Goal: Task Accomplishment & Management: Use online tool/utility

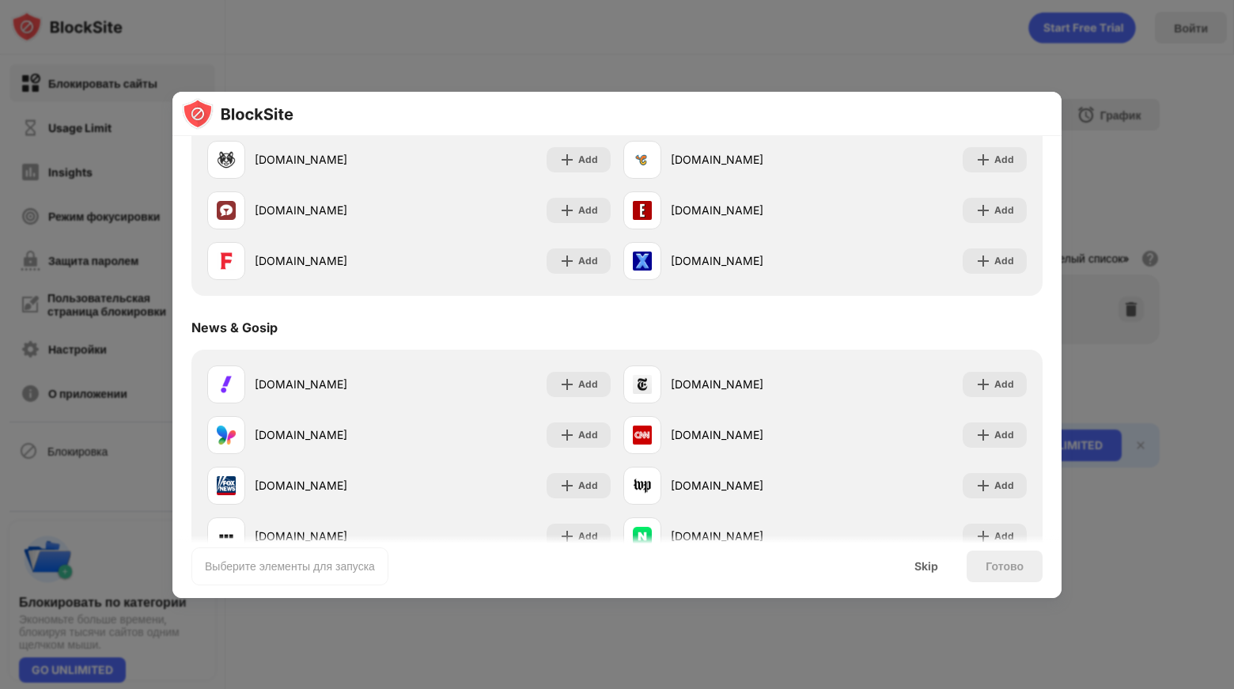
scroll to position [844, 0]
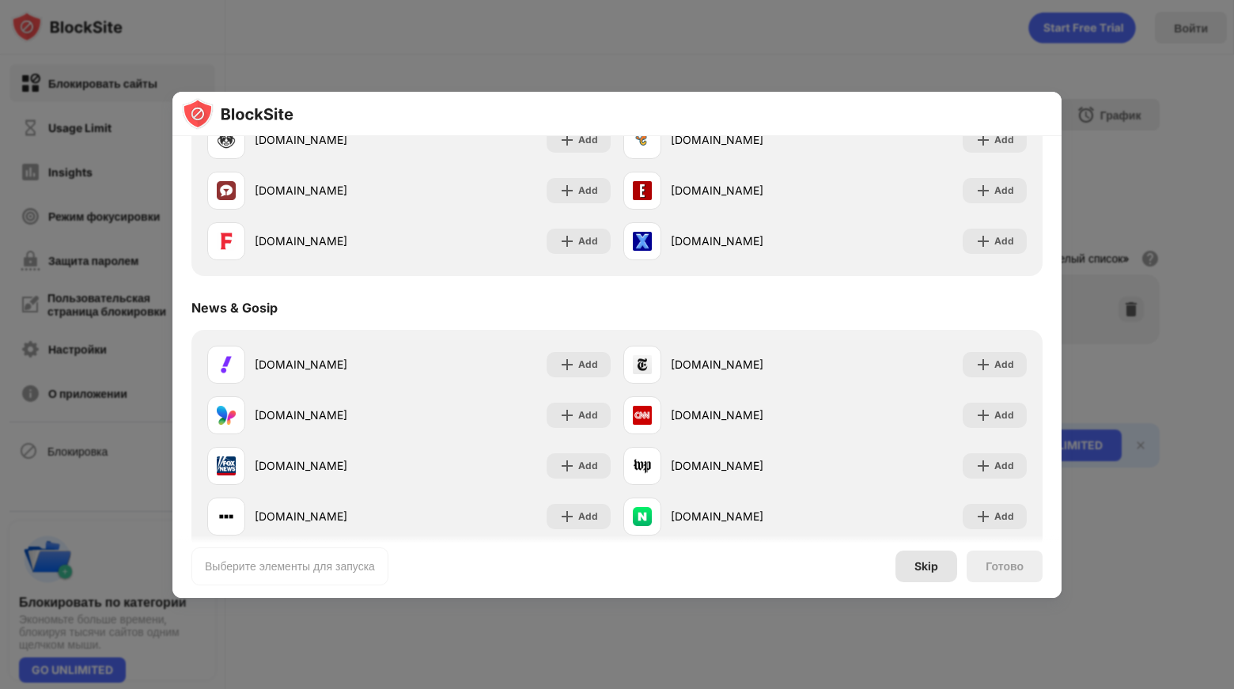
click at [929, 556] on div "Skip" at bounding box center [927, 567] width 62 height 32
click at [929, 556] on div at bounding box center [617, 344] width 1234 height 689
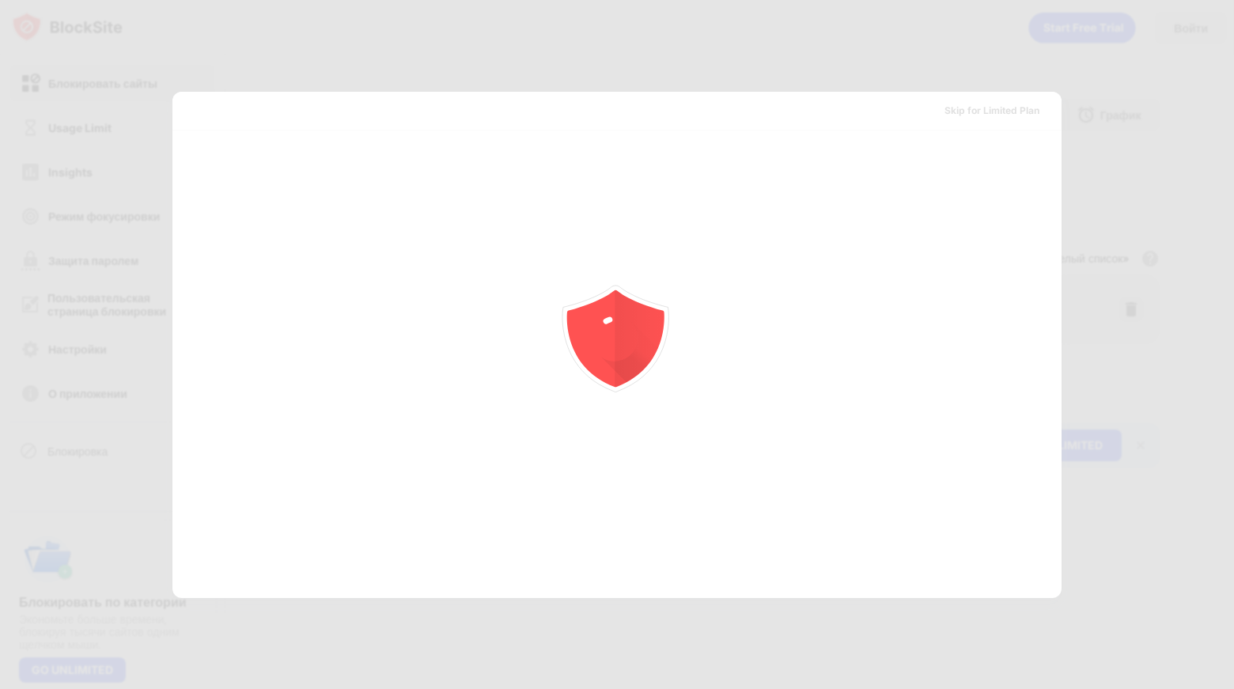
scroll to position [0, 0]
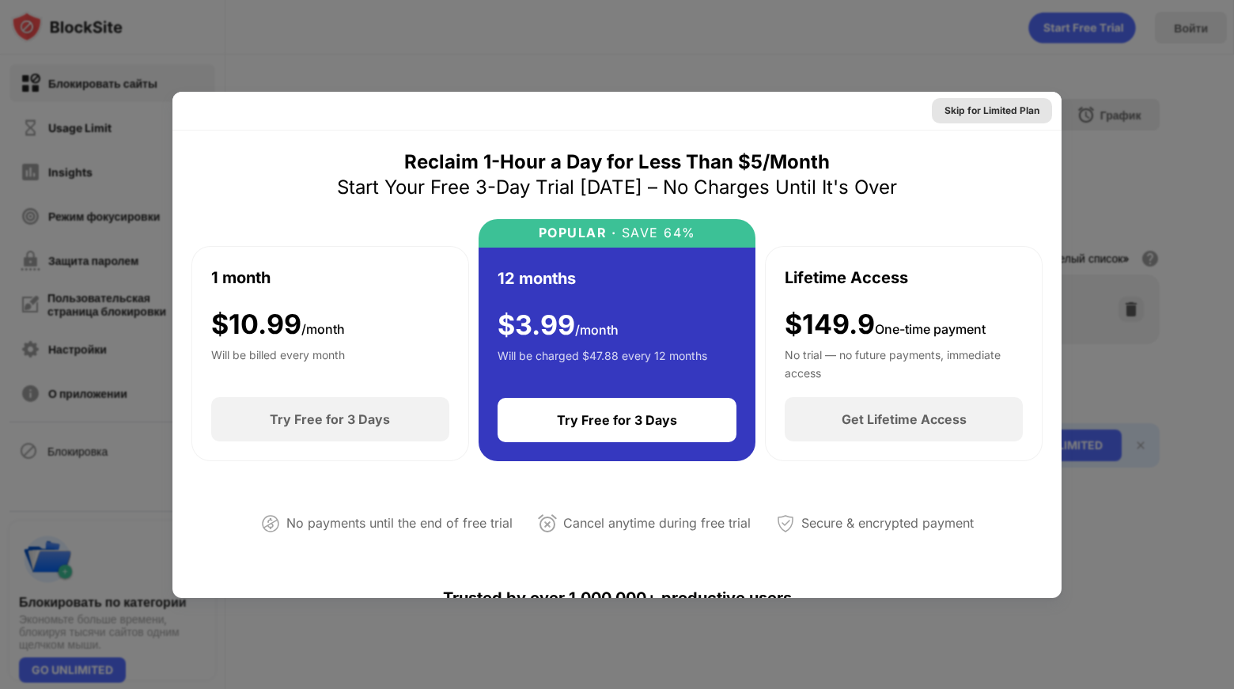
click at [970, 120] on div "Skip for Limited Plan" at bounding box center [992, 110] width 120 height 25
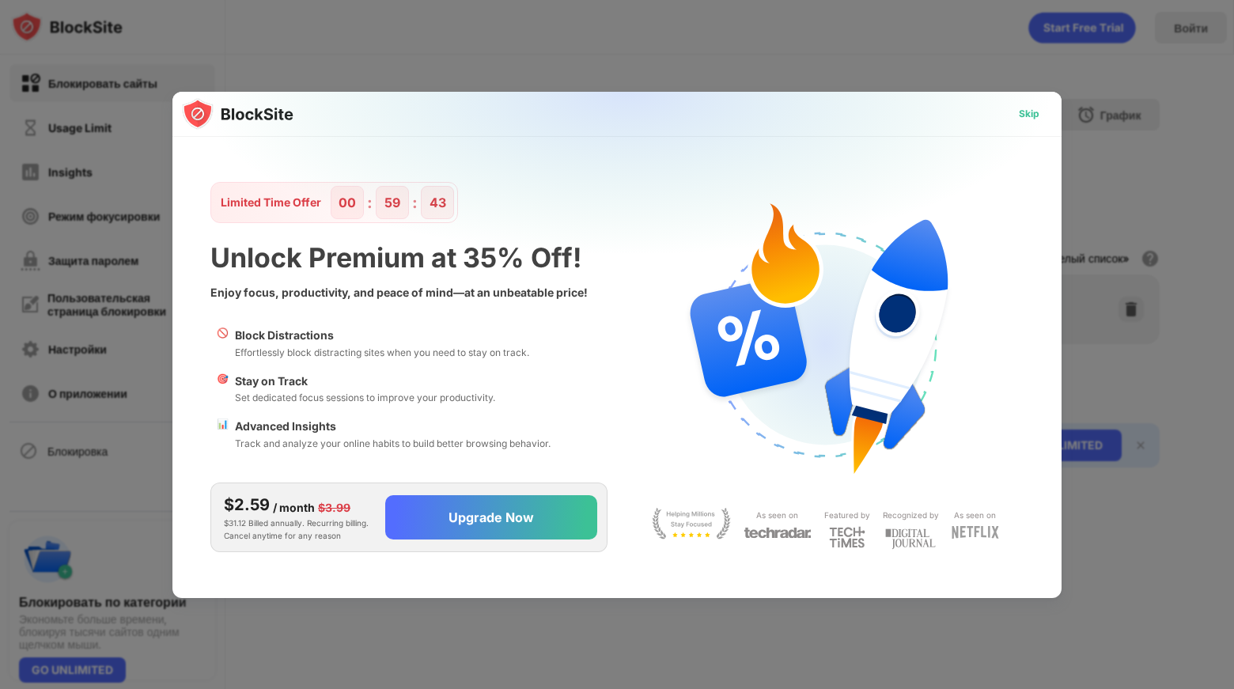
click at [1024, 104] on div "Skip" at bounding box center [1030, 113] width 46 height 25
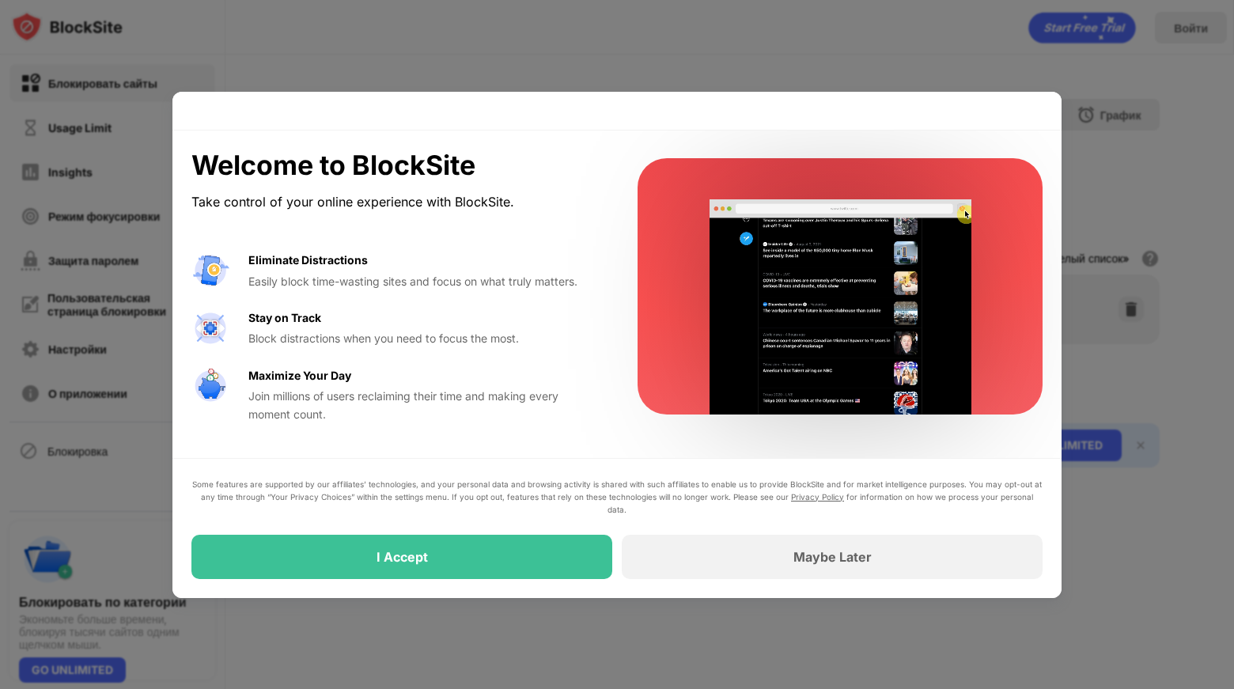
click at [845, 62] on div at bounding box center [617, 344] width 1234 height 689
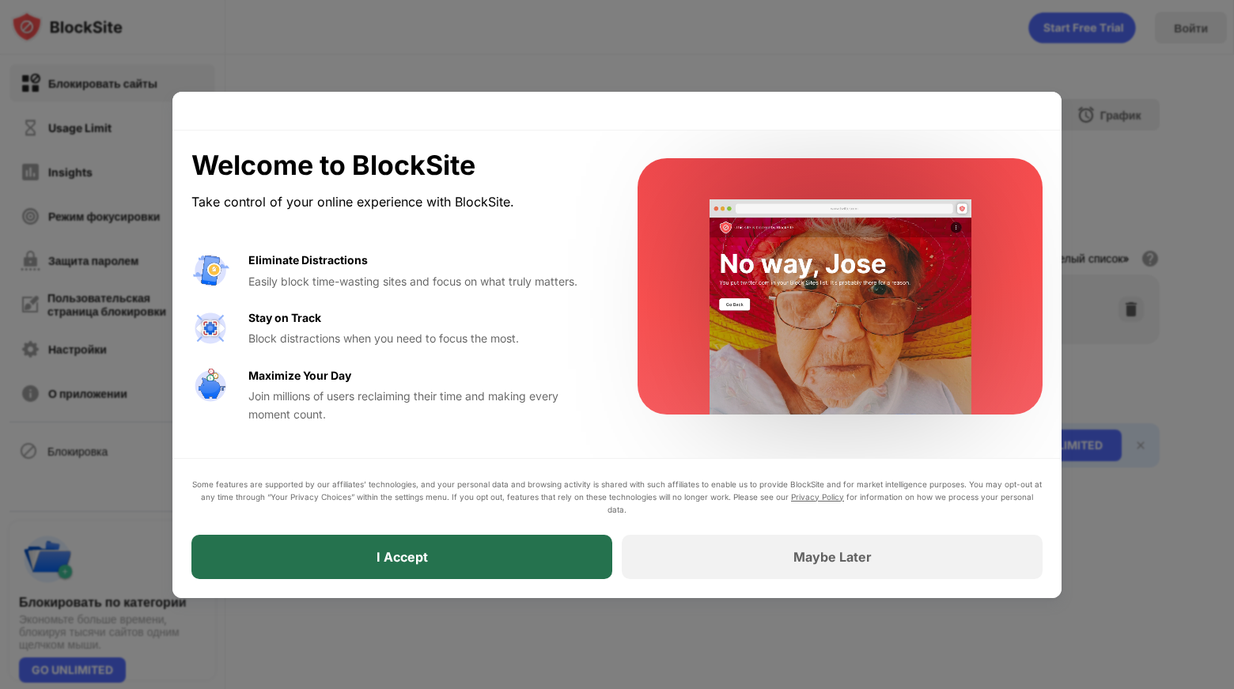
click at [471, 550] on div "I Accept" at bounding box center [402, 557] width 421 height 44
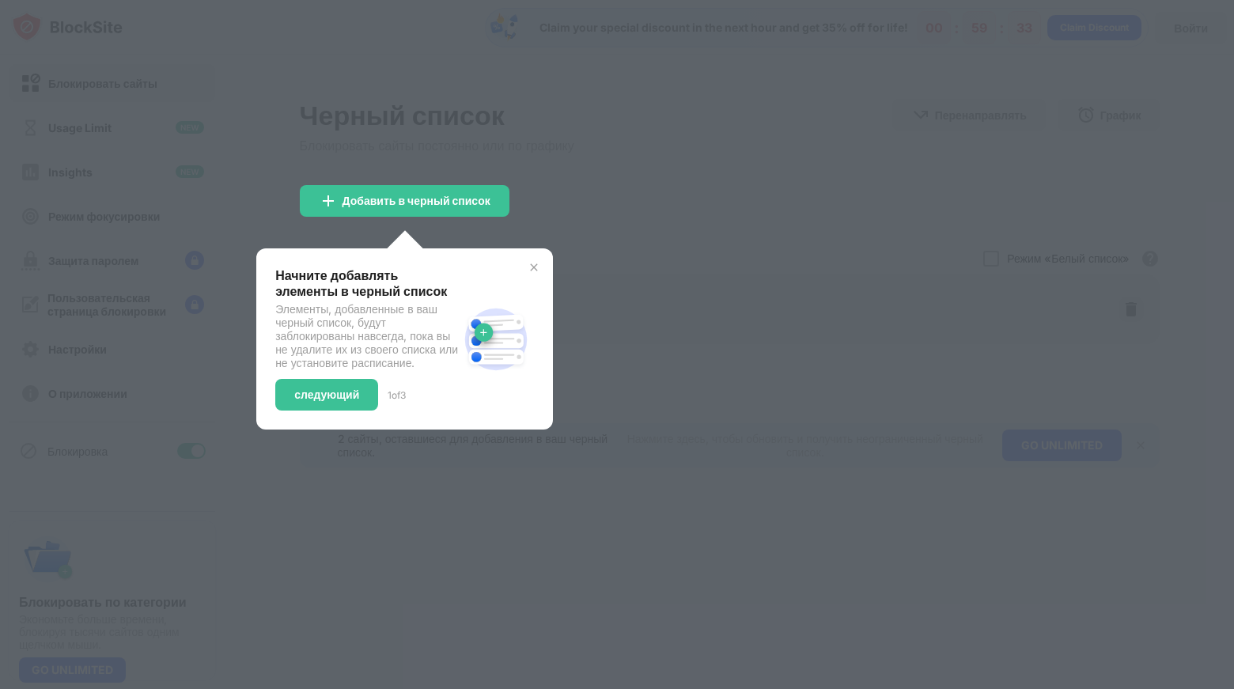
click at [537, 264] on img at bounding box center [534, 267] width 13 height 13
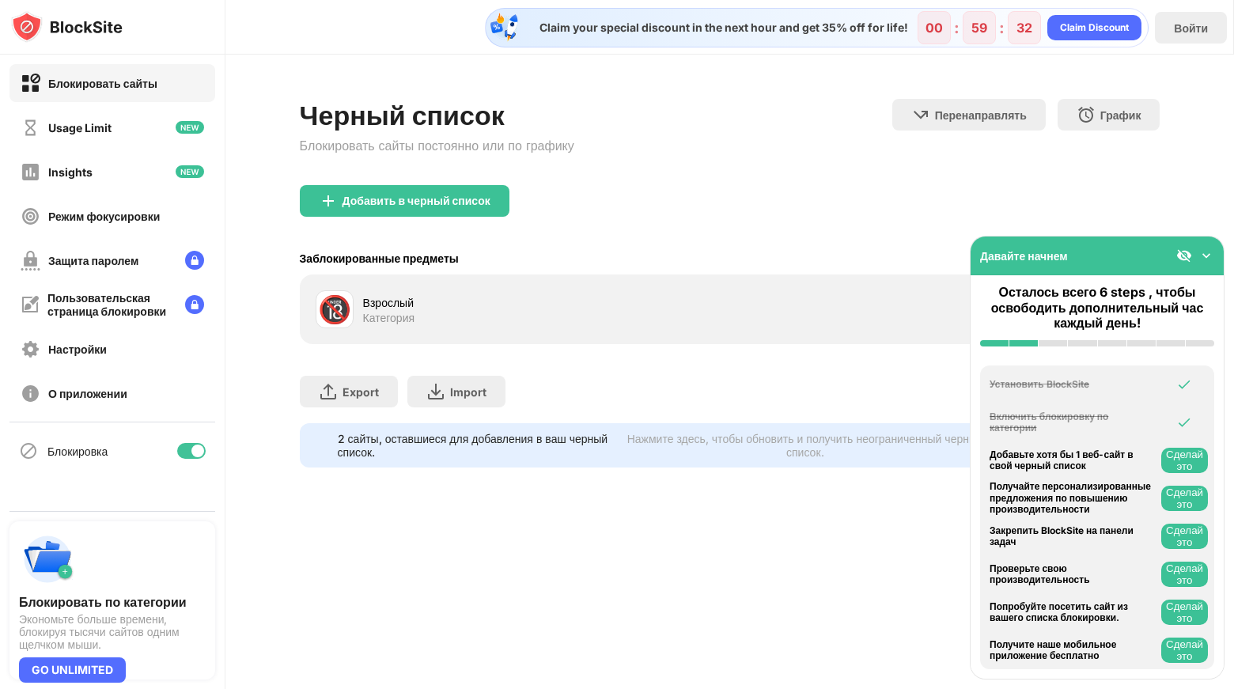
click at [558, 517] on div "Claim your special discount in the next hour and get 35% off for life! 00 : 59 …" at bounding box center [730, 344] width 1009 height 689
click at [506, 586] on div "Claim your special discount in the next hour and get 35% off for life! 00 : 59 …" at bounding box center [730, 344] width 1009 height 689
click at [830, 562] on div "Claim your special discount in the next hour and get 35% off for life! 00 : 59 …" at bounding box center [730, 344] width 1009 height 689
